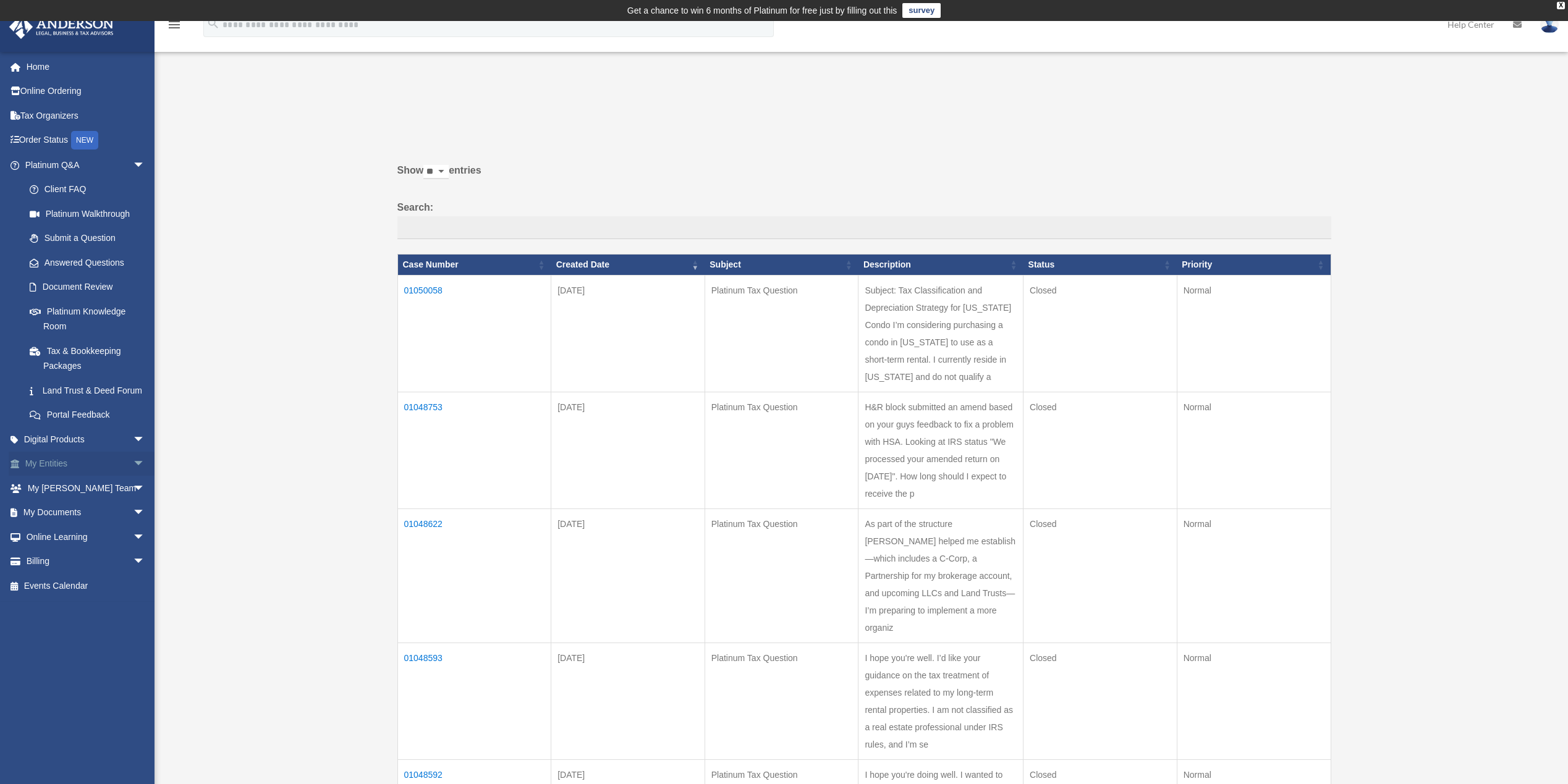
click at [133, 477] on span "arrow_drop_down" at bounding box center [145, 464] width 25 height 25
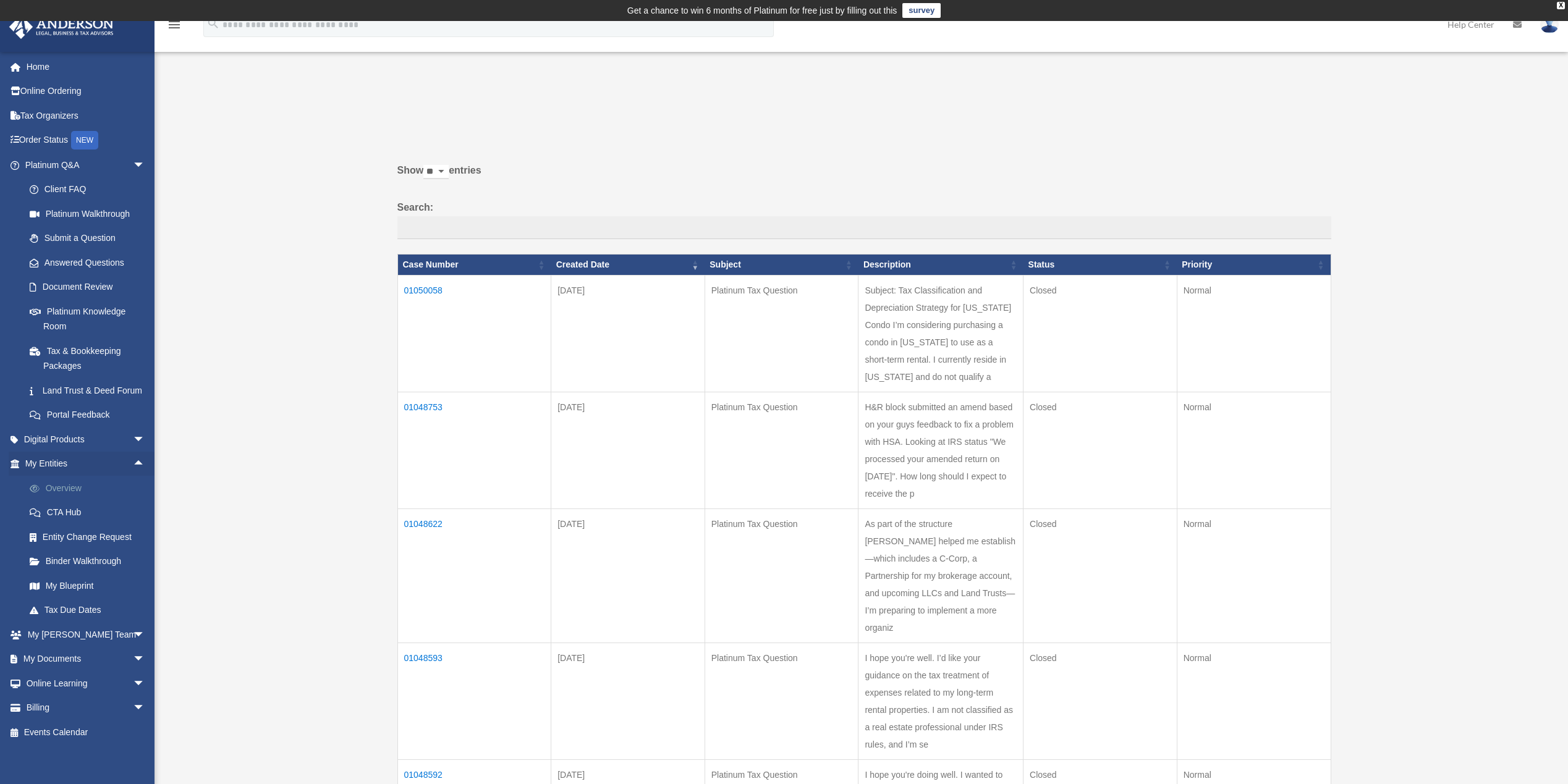
click at [75, 500] on link "Overview" at bounding box center [91, 488] width 147 height 25
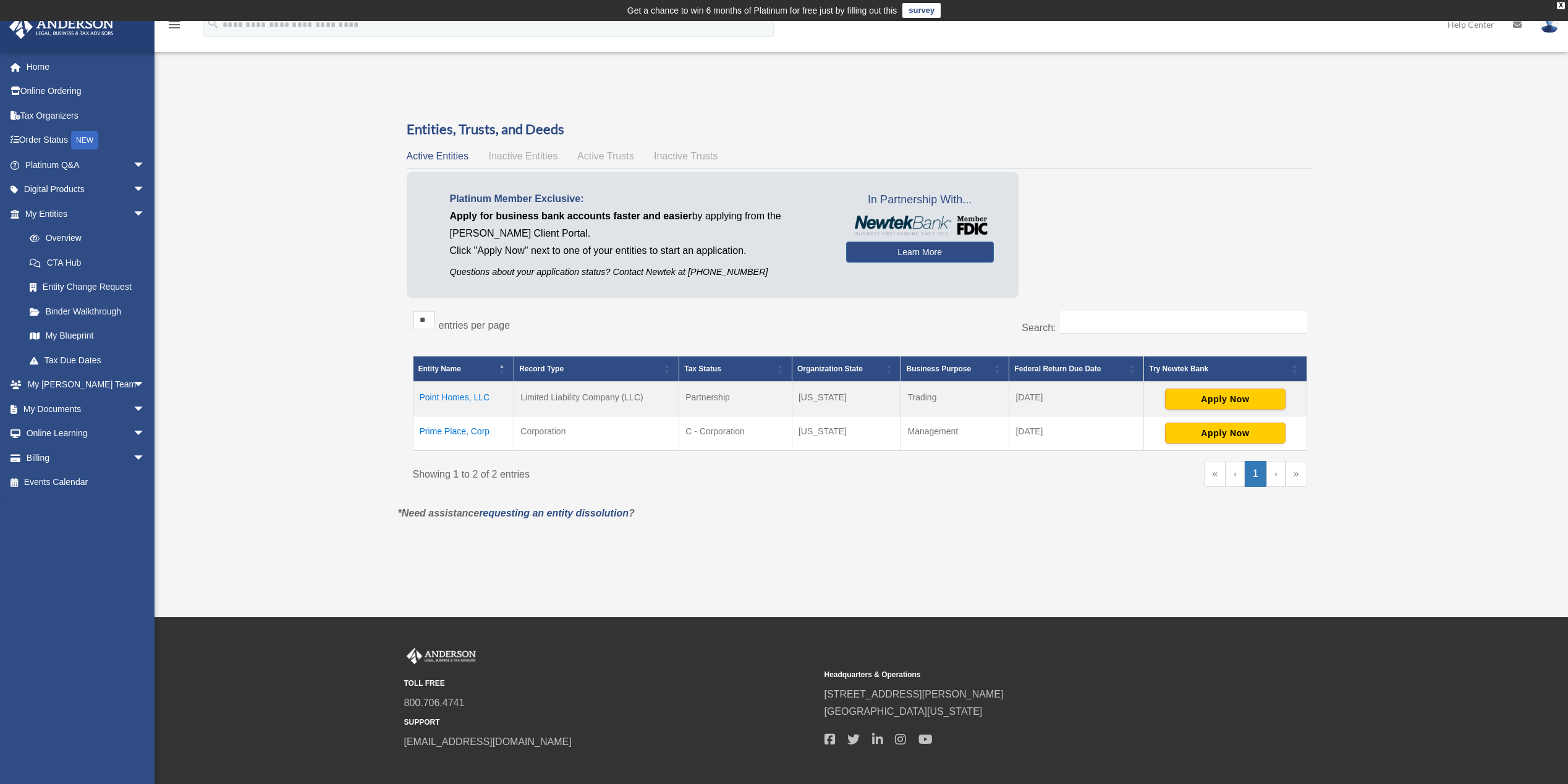
drag, startPoint x: 441, startPoint y: 393, endPoint x: 718, endPoint y: 512, distance: 301.5
click at [1028, 644] on div "TOLL FREE 800.706.4741 SUPPORT info@andersonadvisors.com Headquarters & Operati…" at bounding box center [784, 711] width 1568 height 186
drag, startPoint x: 467, startPoint y: 398, endPoint x: 460, endPoint y: 398, distance: 7.0
click at [460, 398] on td "Point Homes, LLC" at bounding box center [463, 399] width 101 height 34
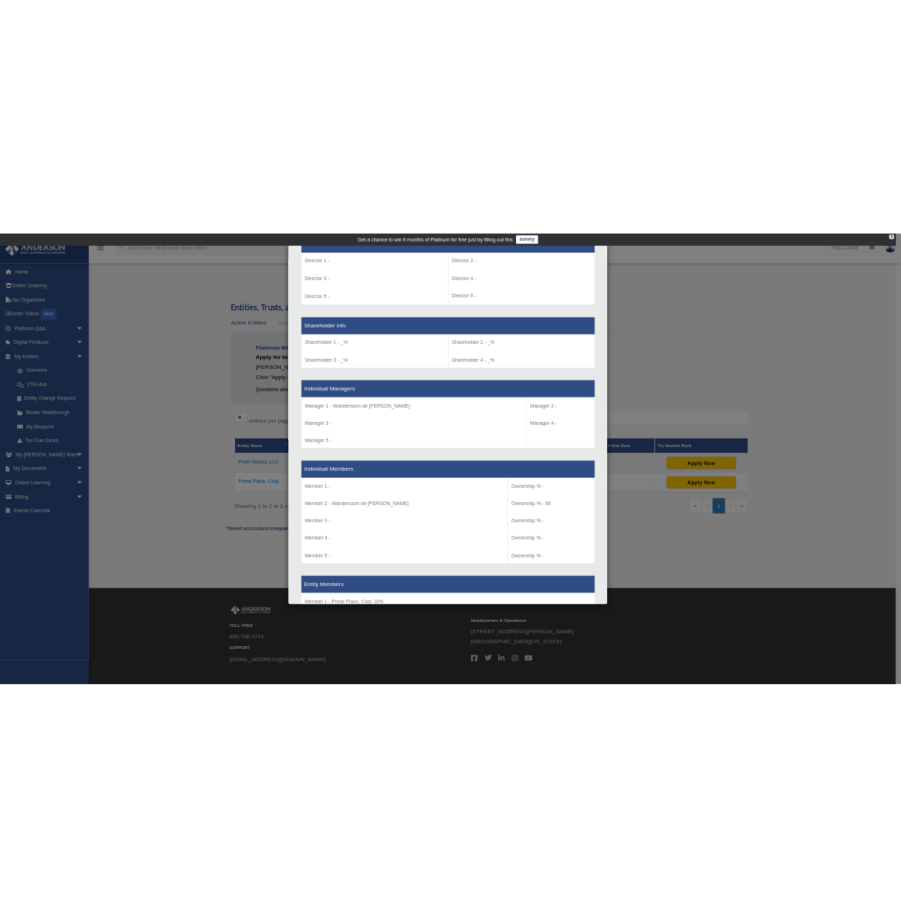
scroll to position [573, 0]
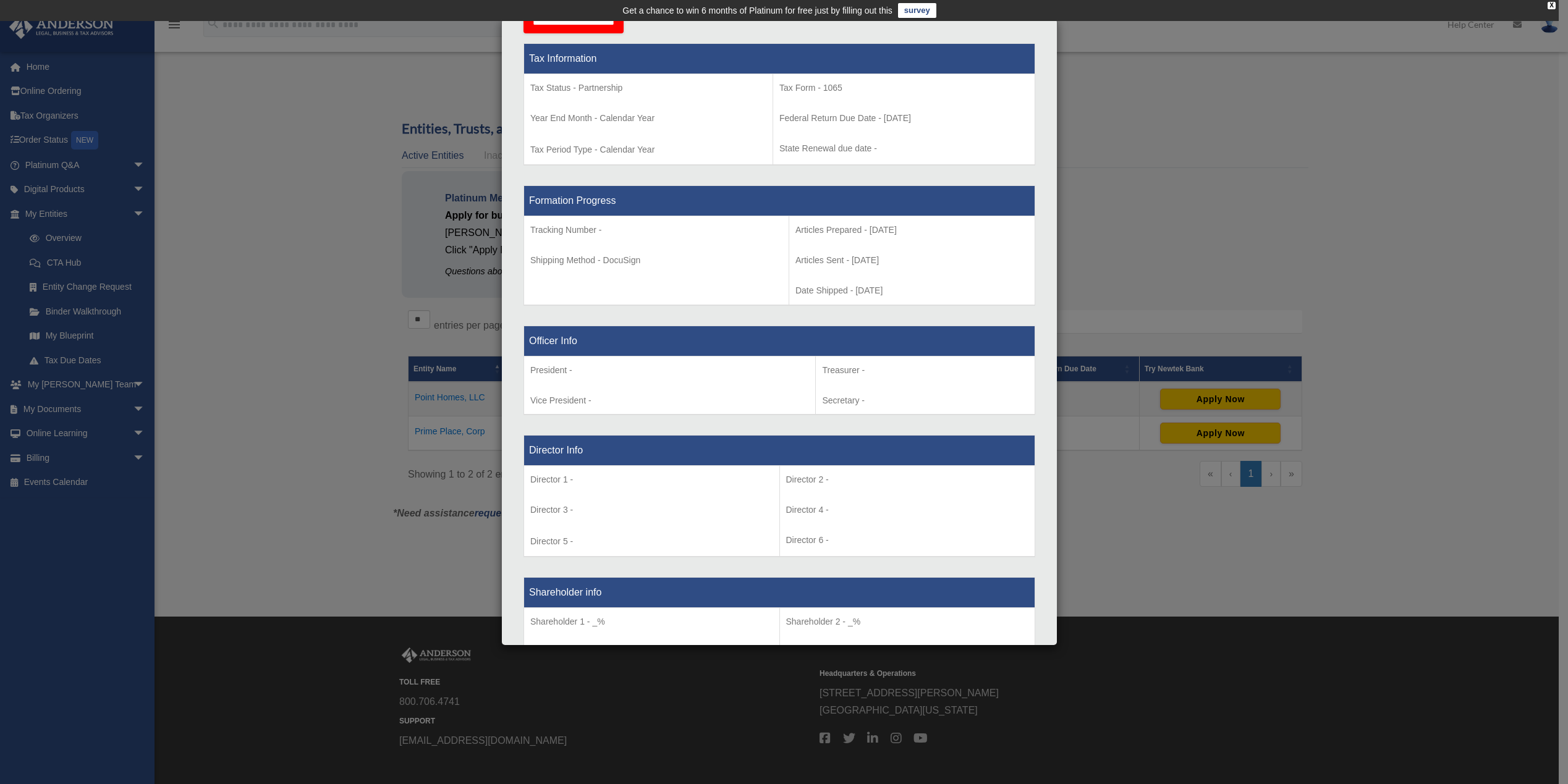
click at [1224, 159] on div "Details × Articles Sent Organizational Date" at bounding box center [784, 392] width 1568 height 784
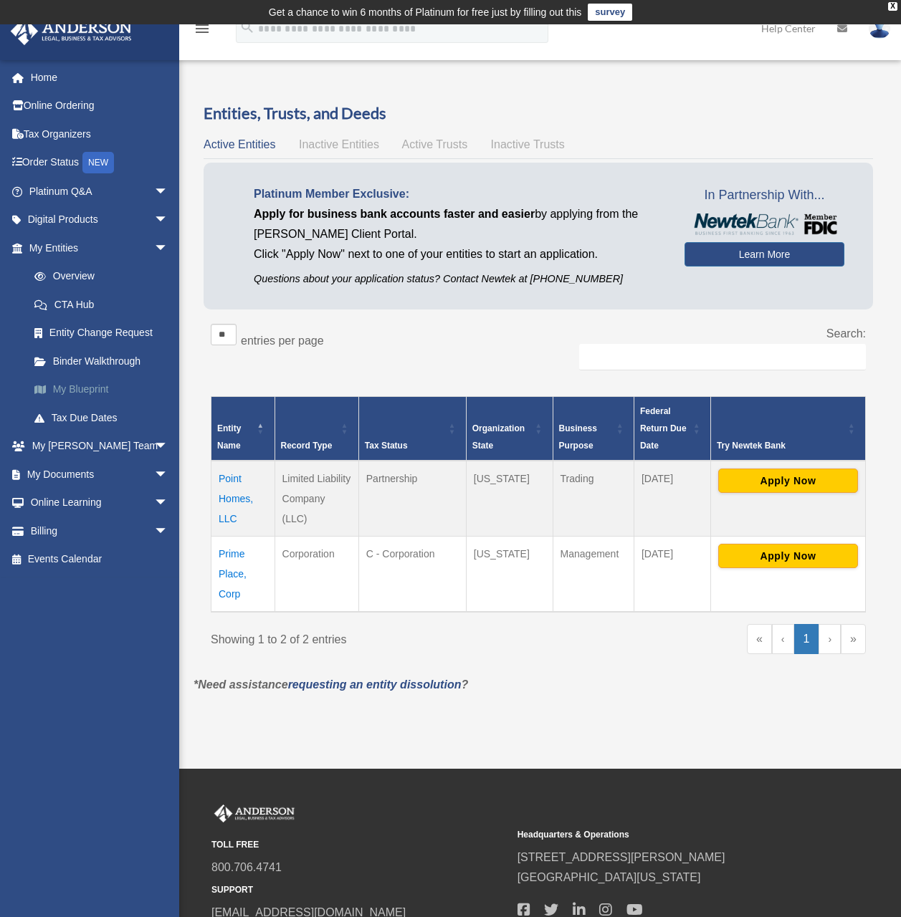
click at [100, 385] on link "My Blueprint" at bounding box center [105, 389] width 170 height 29
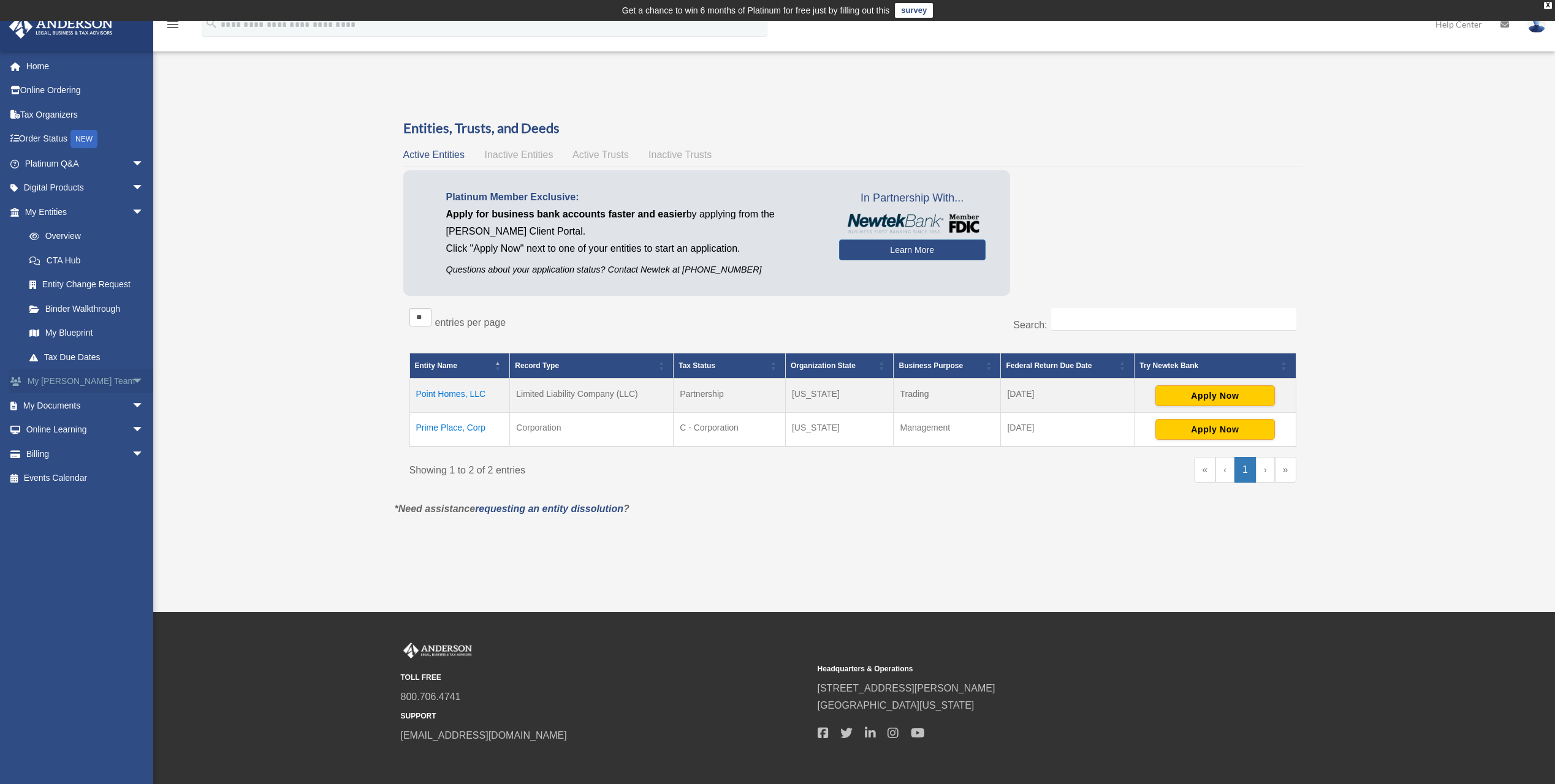
click at [139, 383] on span "arrow_drop_down" at bounding box center [144, 381] width 25 height 25
click at [139, 383] on span "arrow_drop_up" at bounding box center [144, 381] width 25 height 25
click at [133, 410] on span "arrow_drop_down" at bounding box center [144, 405] width 25 height 25
click at [133, 410] on span "arrow_drop_up" at bounding box center [144, 405] width 25 height 25
click at [132, 162] on span "arrow_drop_down" at bounding box center [144, 163] width 25 height 25
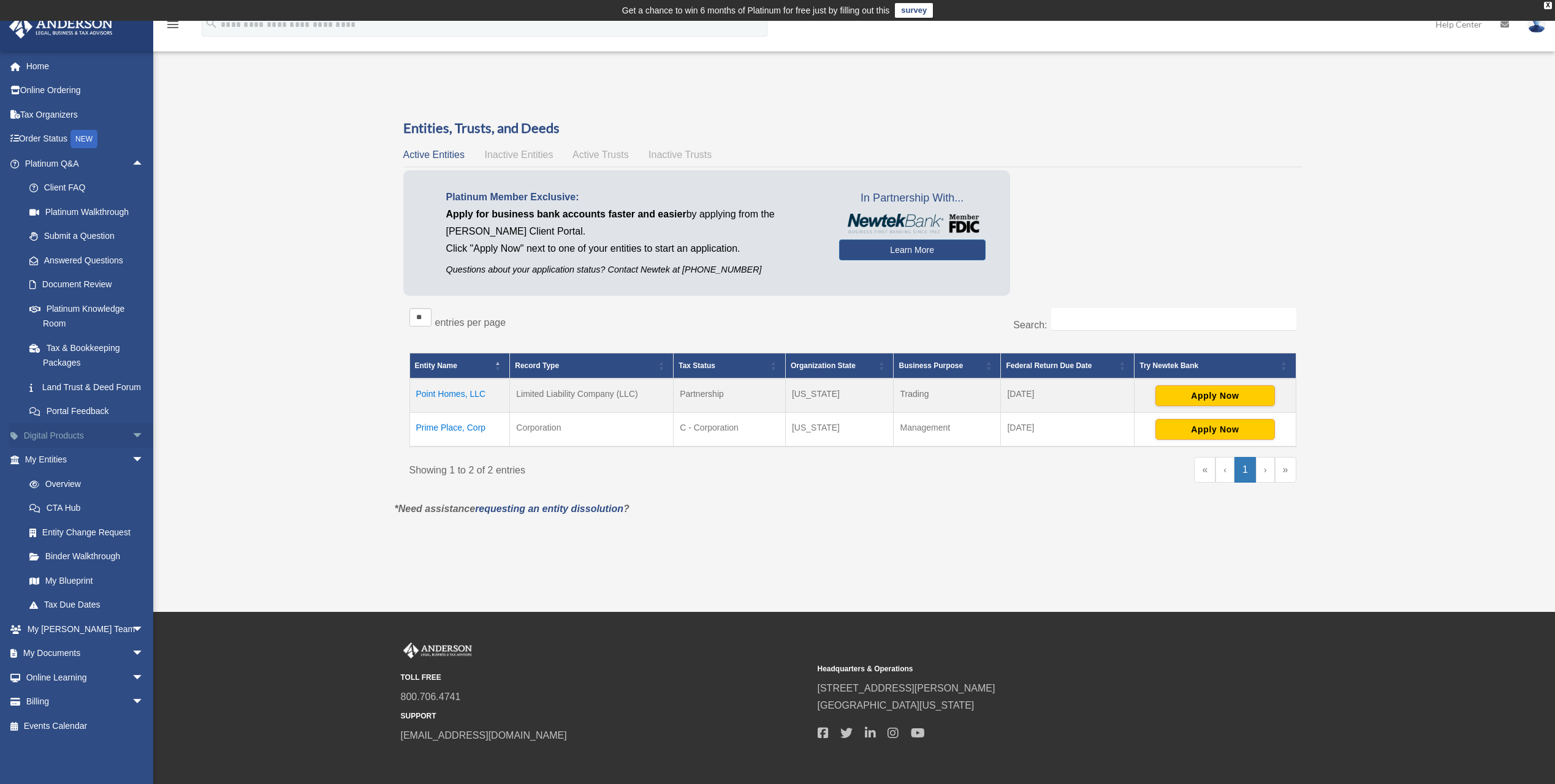
click at [132, 448] on span "arrow_drop_down" at bounding box center [144, 435] width 25 height 25
click at [92, 468] on div "Tax Toolbox" at bounding box center [95, 460] width 104 height 15
